Goal: Use online tool/utility: Utilize a website feature to perform a specific function

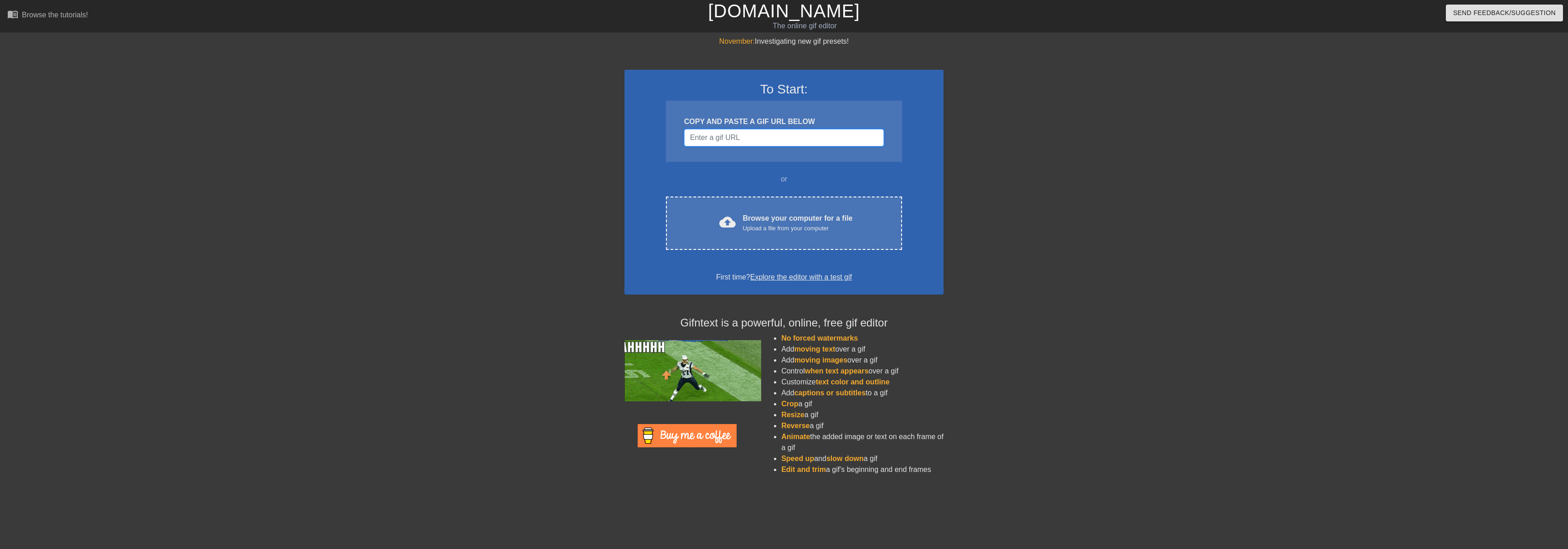
click at [714, 139] on input "Username" at bounding box center [784, 138] width 200 height 18
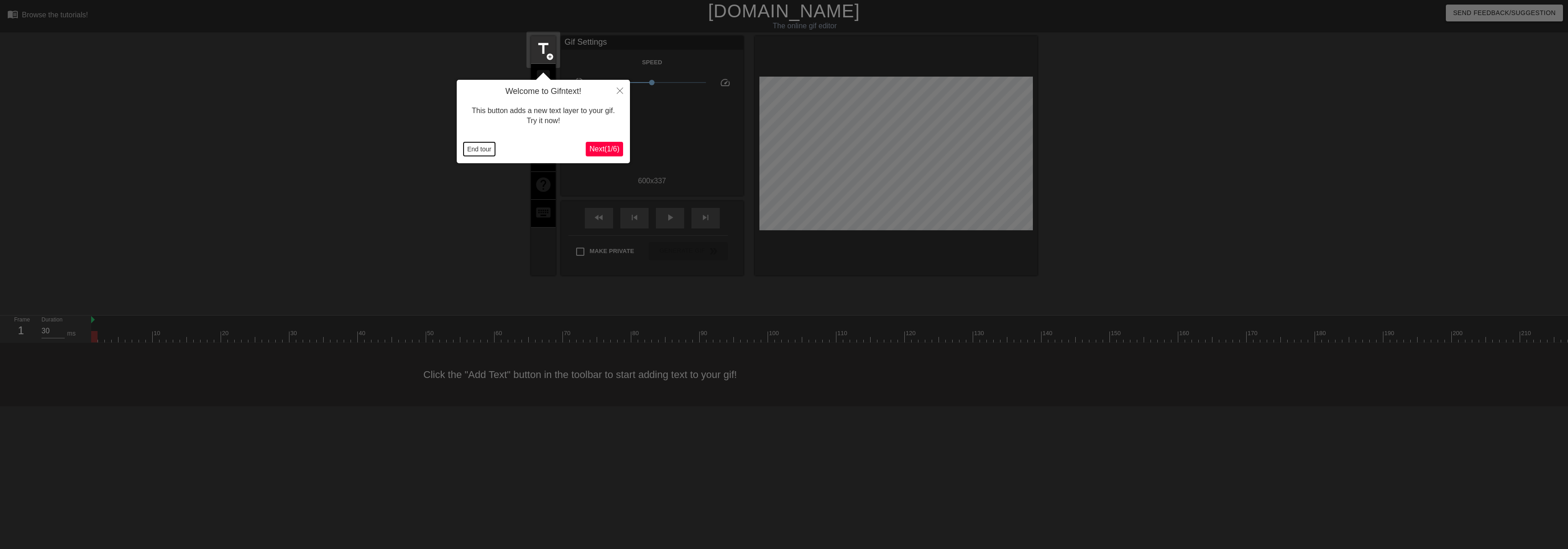
click at [490, 152] on button "End tour" at bounding box center [479, 149] width 31 height 14
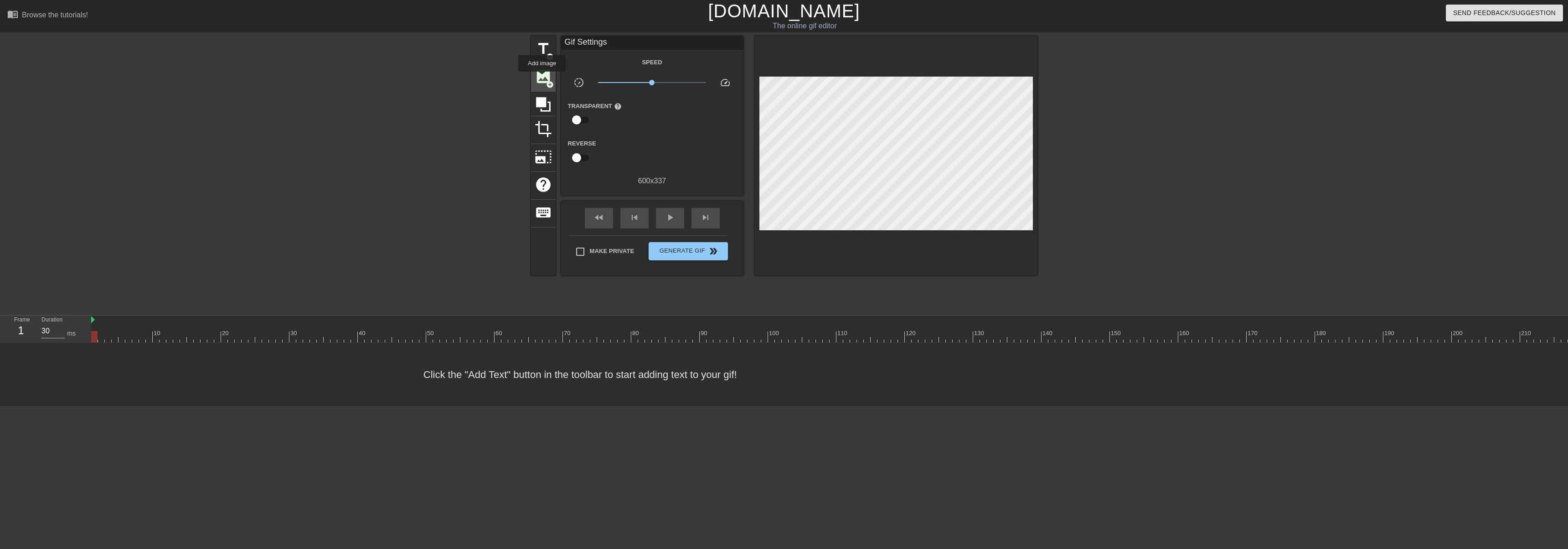
click at [542, 78] on span "image" at bounding box center [544, 76] width 18 height 18
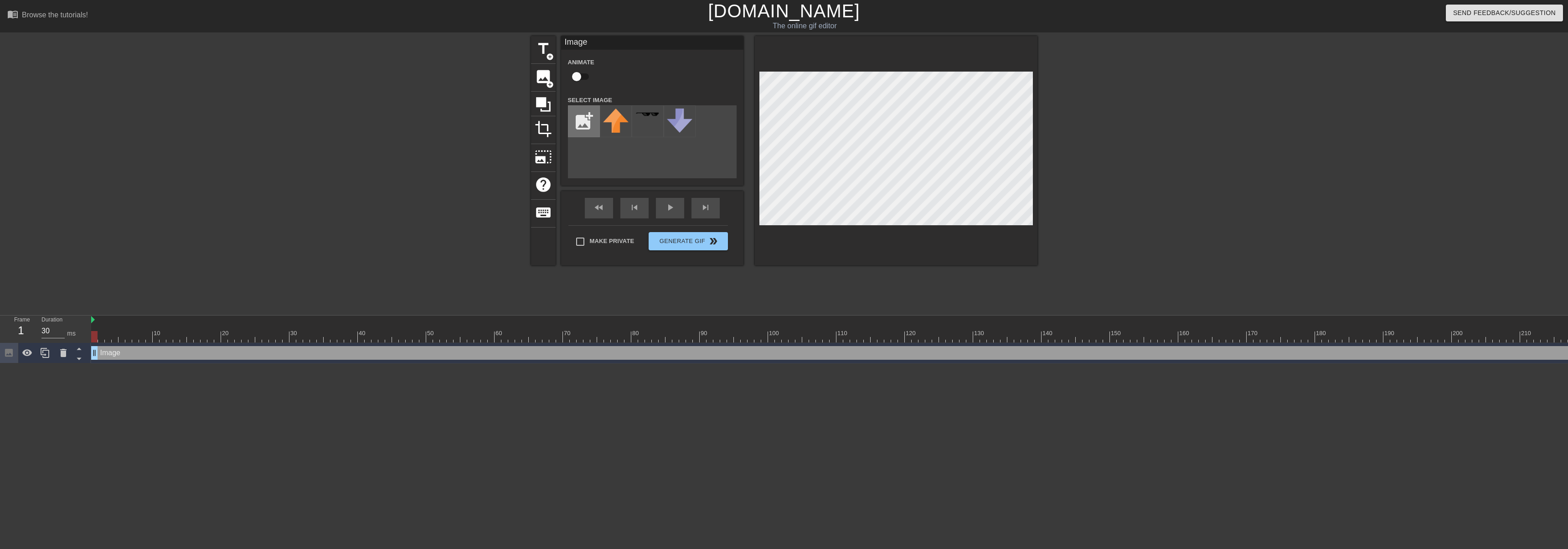
click at [581, 115] on input "file" at bounding box center [584, 122] width 31 height 31
type input "C:\fakepath\[PERSON_NAME].png"
click at [616, 125] on img at bounding box center [615, 125] width 25 height 32
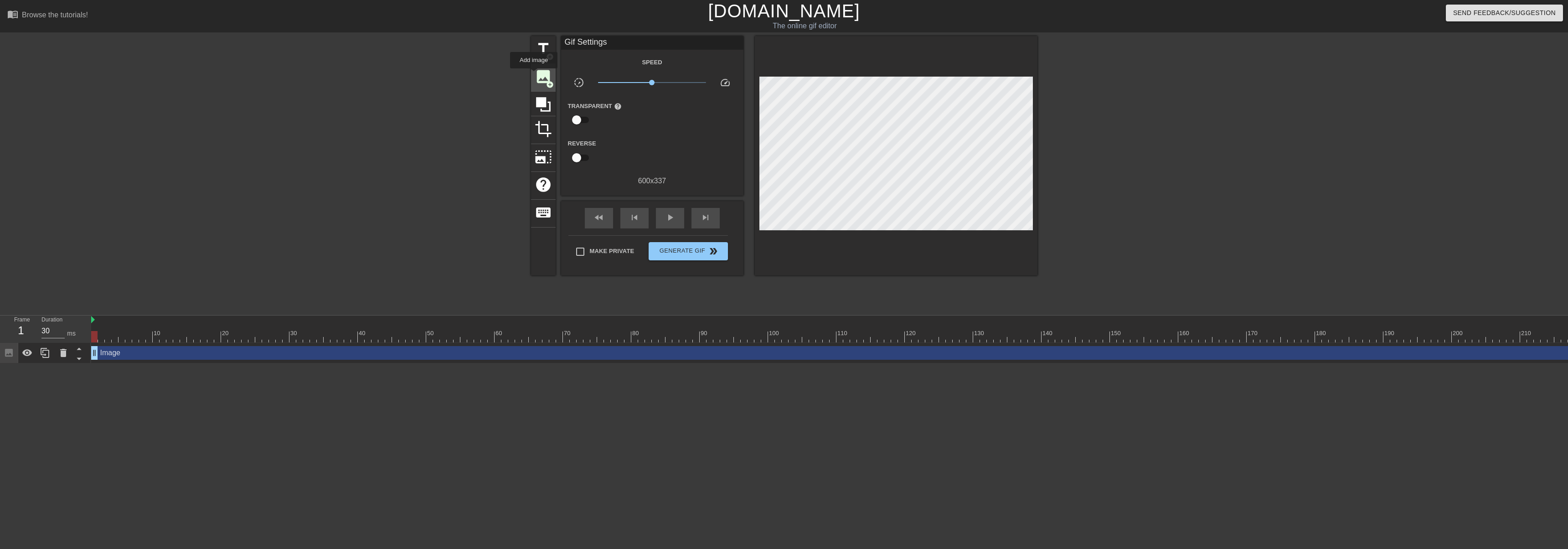
click at [534, 75] on div "image add_circle" at bounding box center [543, 77] width 24 height 27
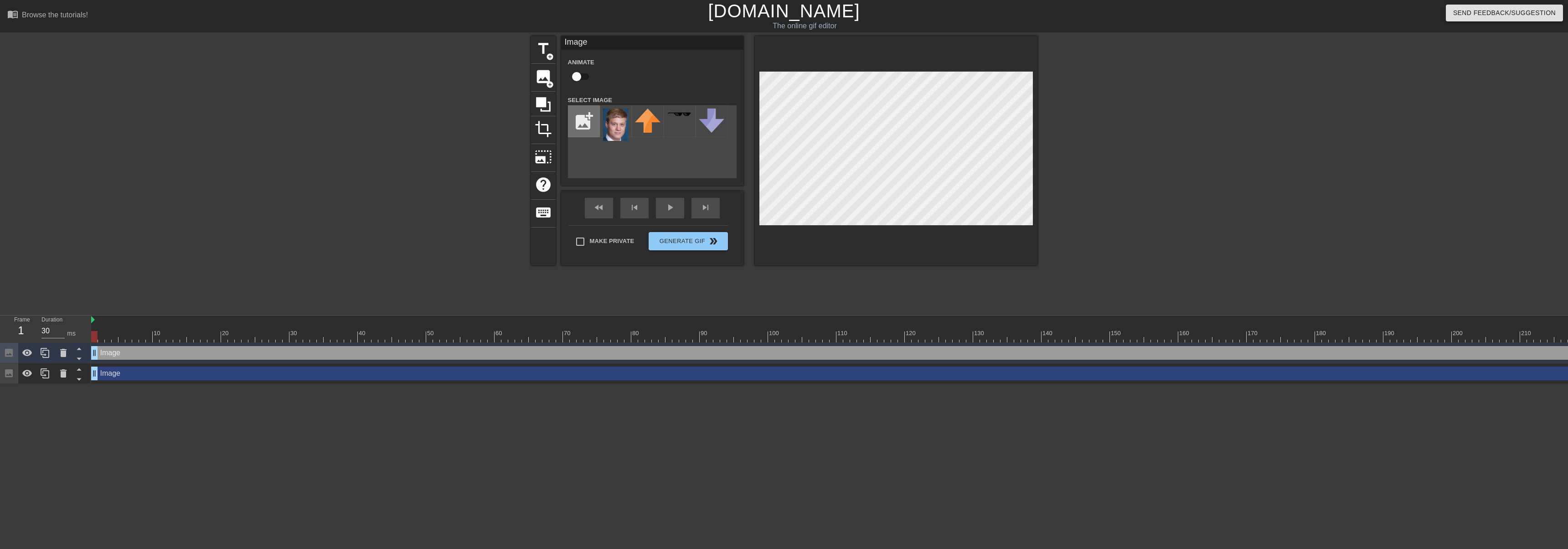
click at [583, 116] on input "file" at bounding box center [584, 122] width 31 height 31
type input "C:\fakepath\Screenshot [DATE] 095932.png"
click at [618, 125] on img at bounding box center [615, 122] width 25 height 25
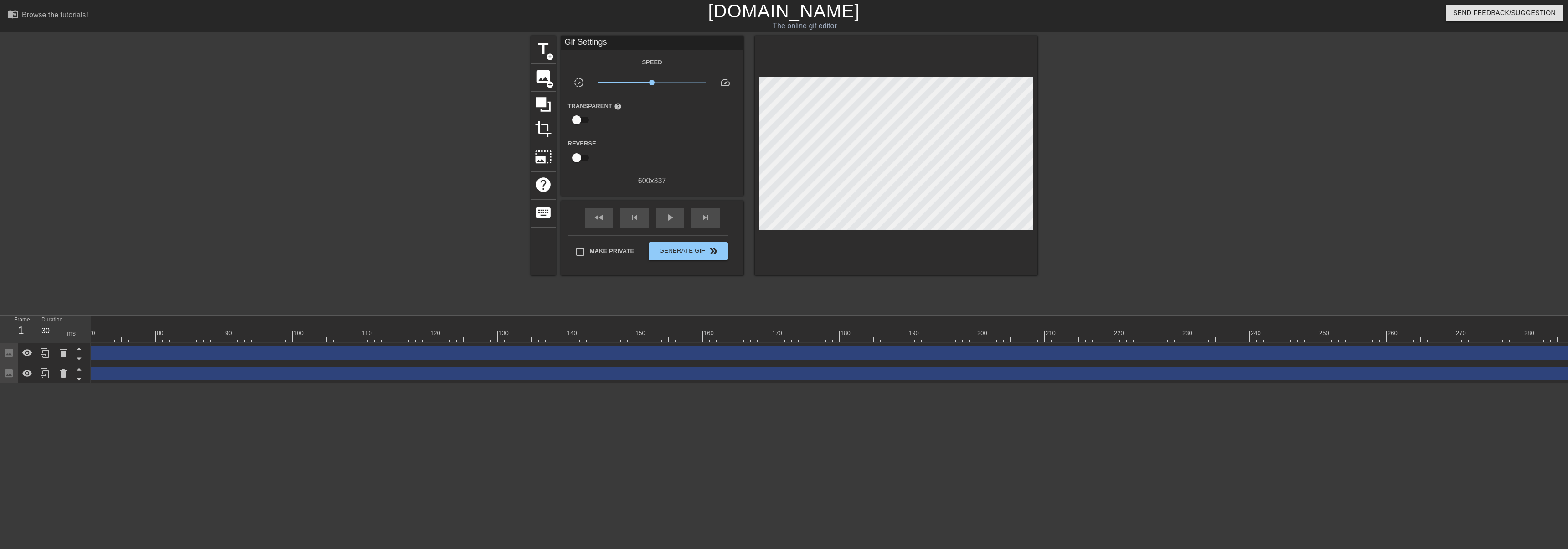
scroll to position [0, 693]
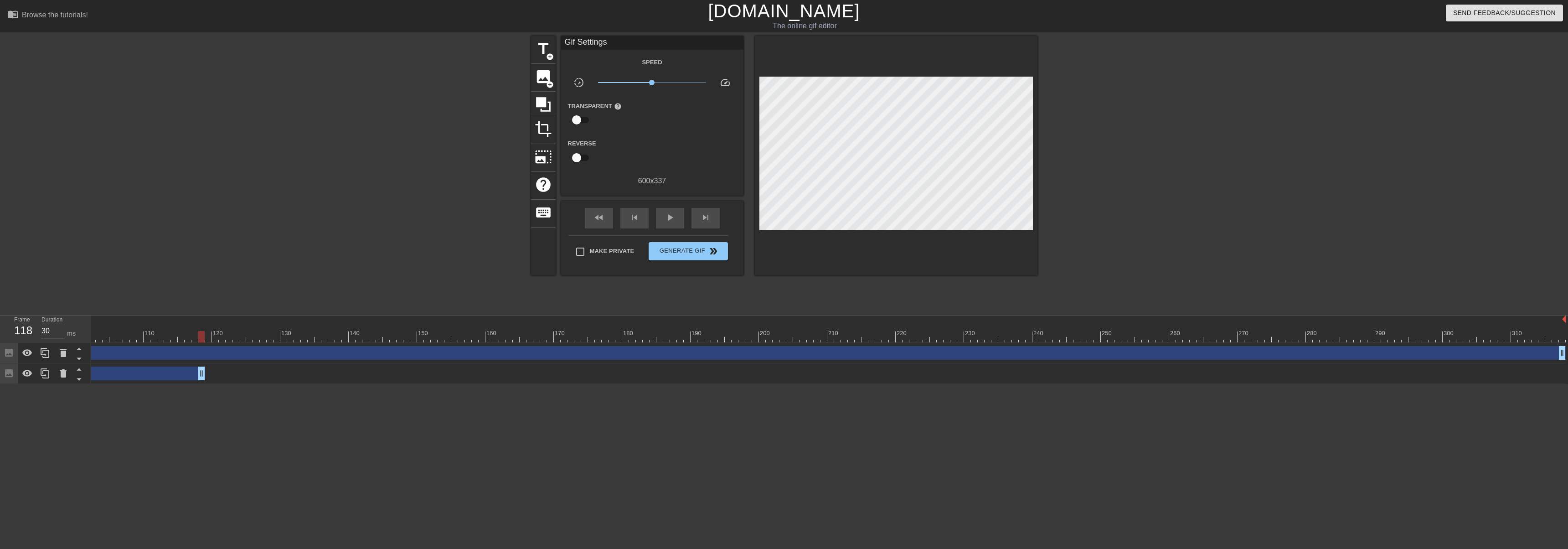
drag, startPoint x: 1559, startPoint y: 375, endPoint x: 200, endPoint y: 357, distance: 1359.1
click at [199, 357] on div "Image drag_handle drag_handle Image drag_handle drag_handle" at bounding box center [136, 364] width 1477 height 41
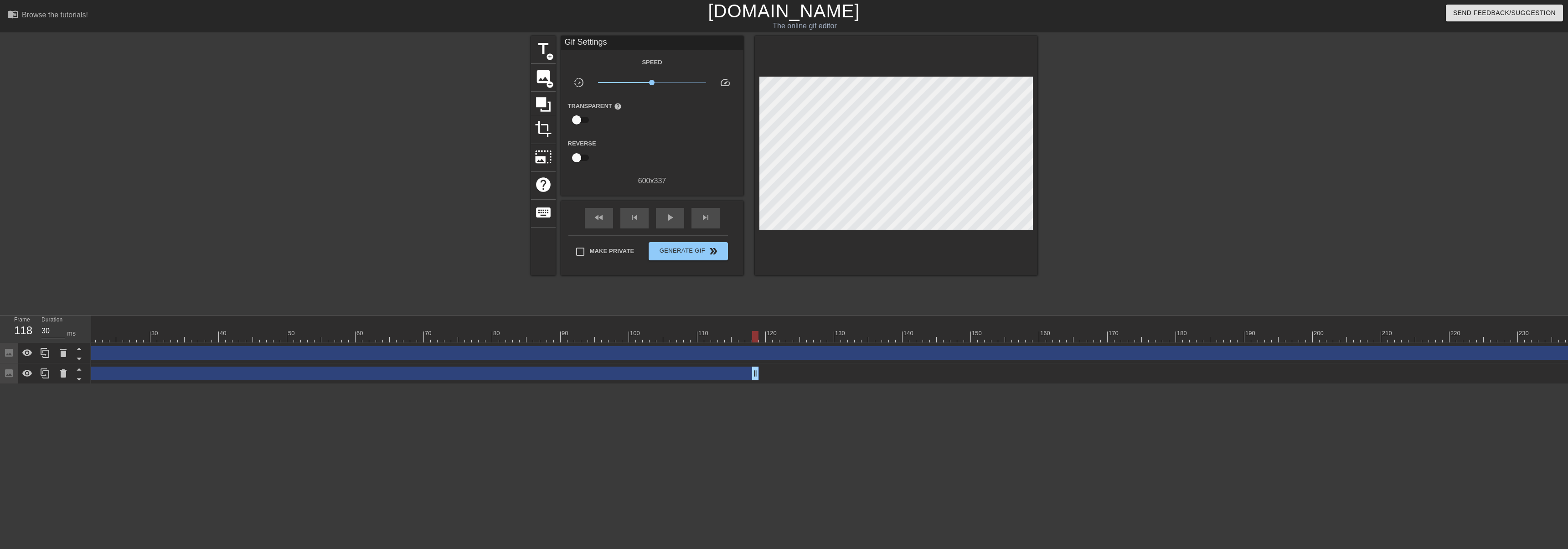
scroll to position [0, 0]
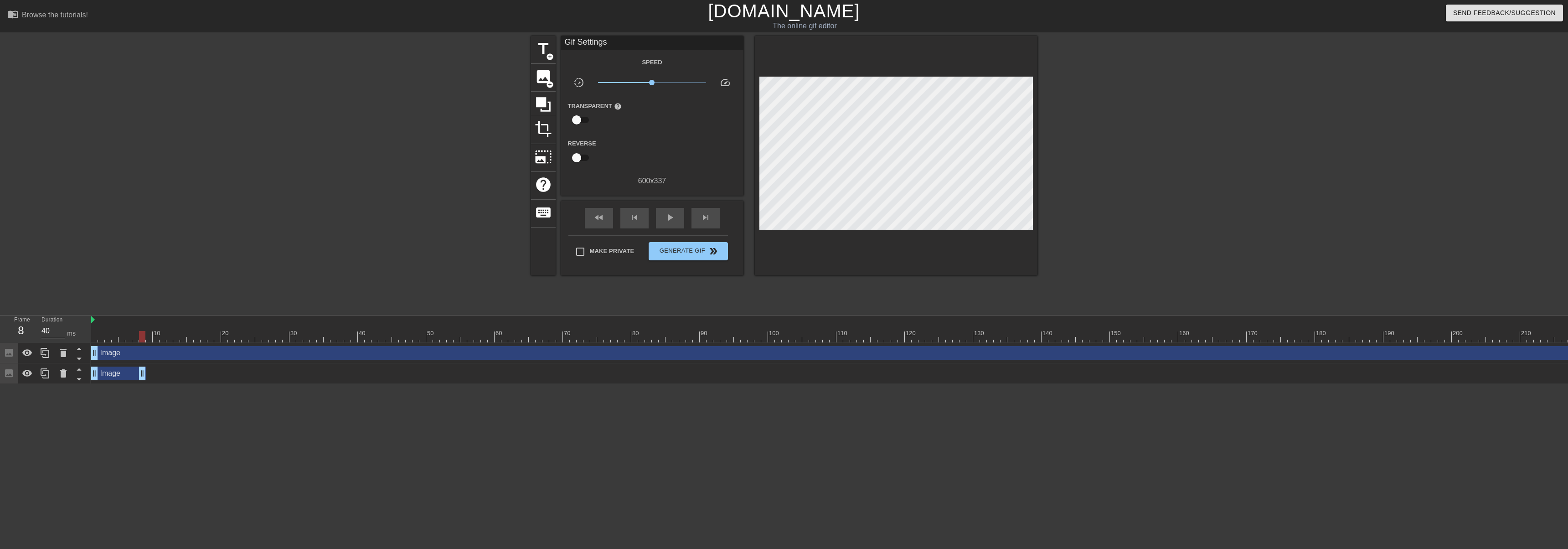
type input "30"
drag, startPoint x: 894, startPoint y: 374, endPoint x: 157, endPoint y: 372, distance: 737.0
